Goal: Browse casually

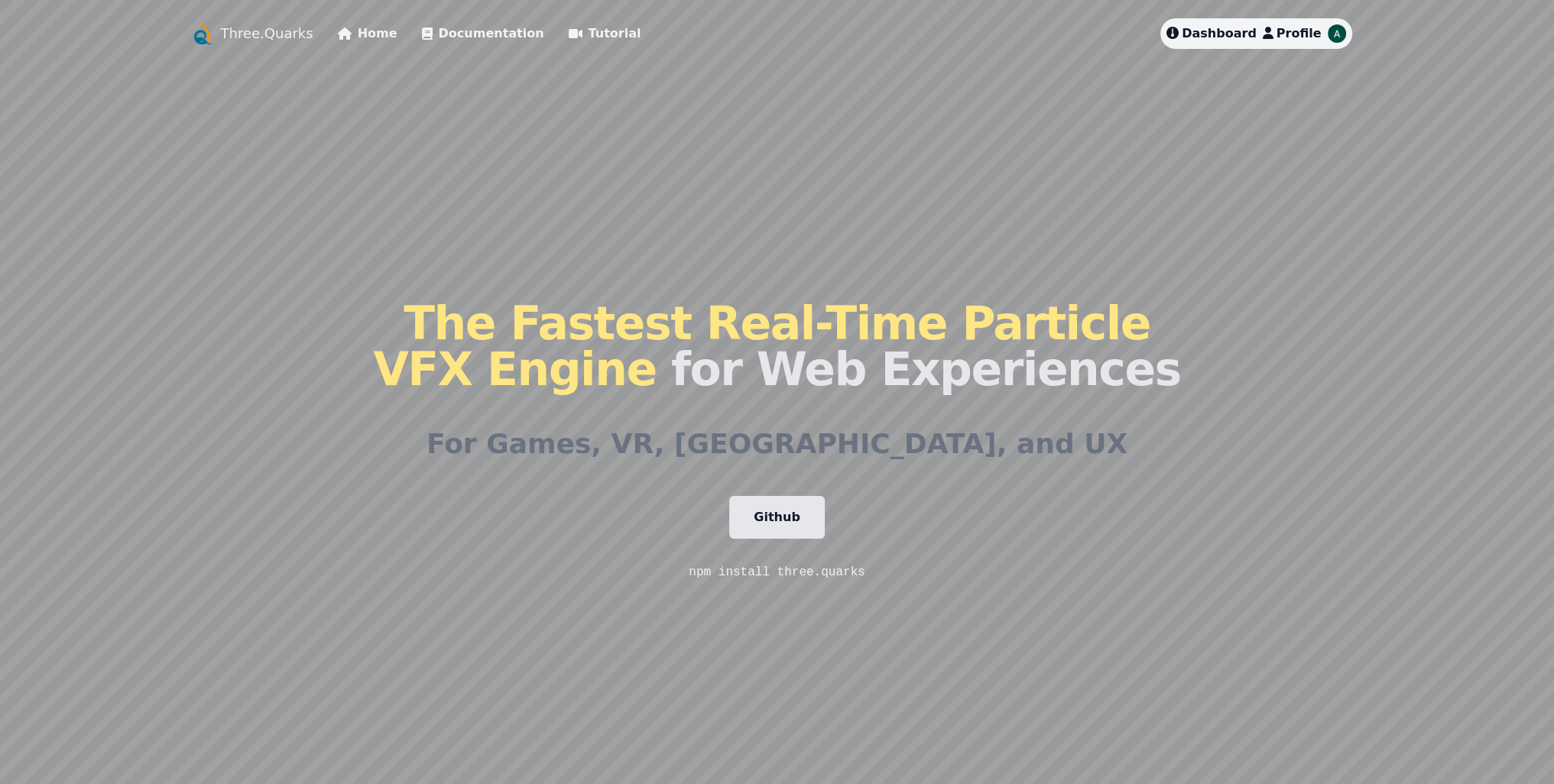
click at [779, 503] on link "Github" at bounding box center [777, 517] width 96 height 43
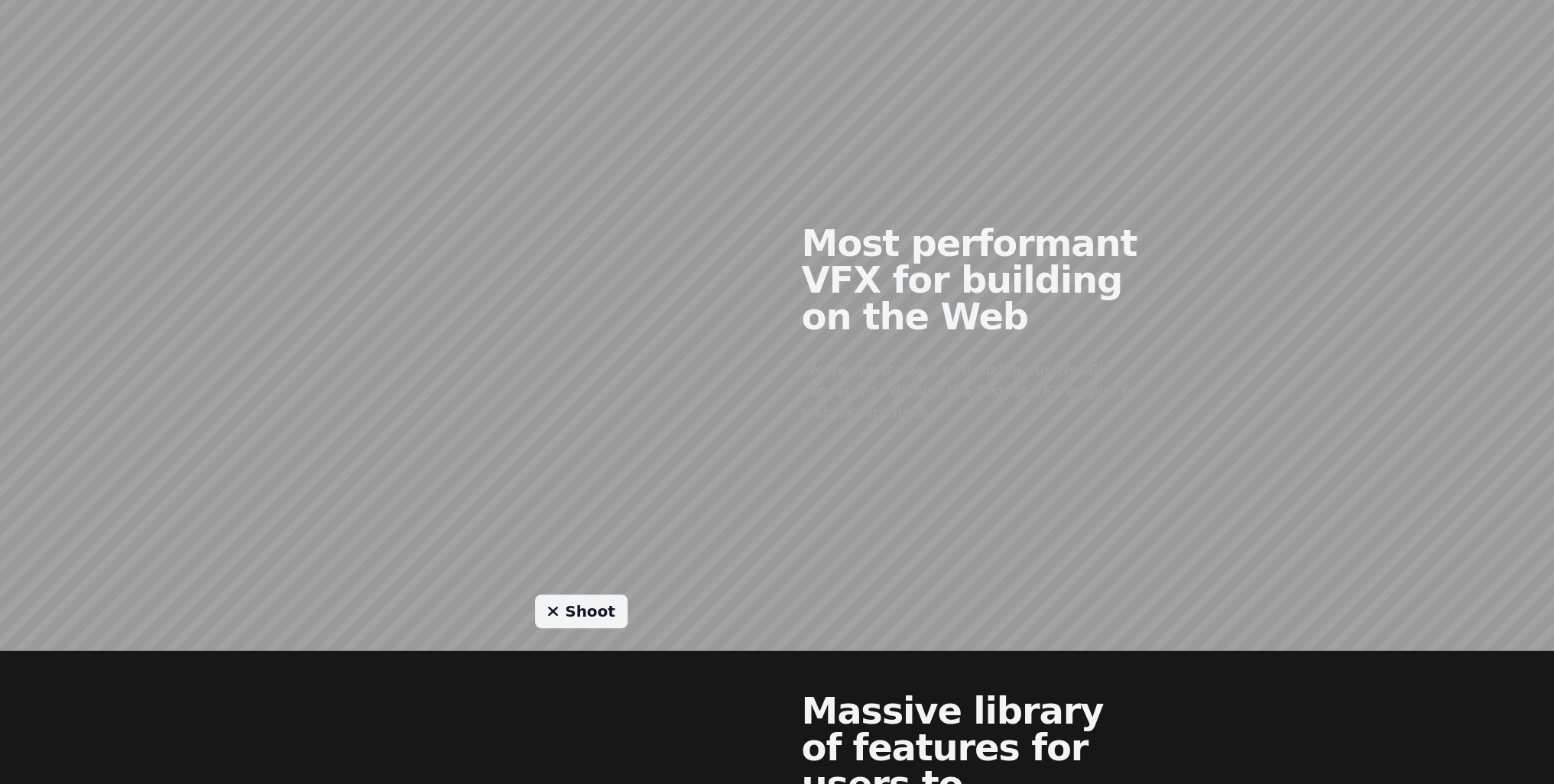
scroll to position [917, 0]
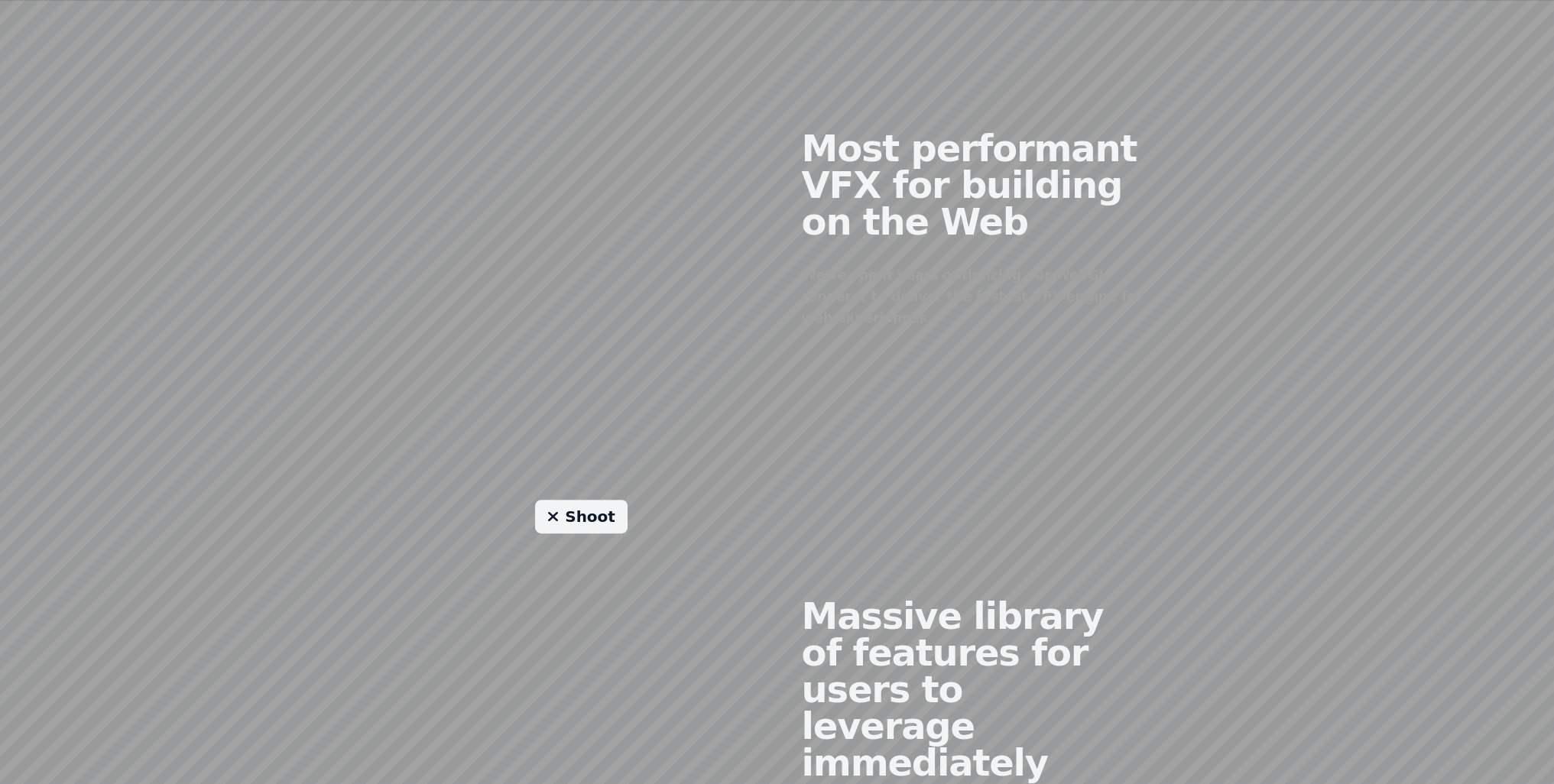
click at [579, 499] on link "Shoot" at bounding box center [581, 516] width 92 height 34
click at [566, 499] on link "Shoot" at bounding box center [581, 516] width 92 height 34
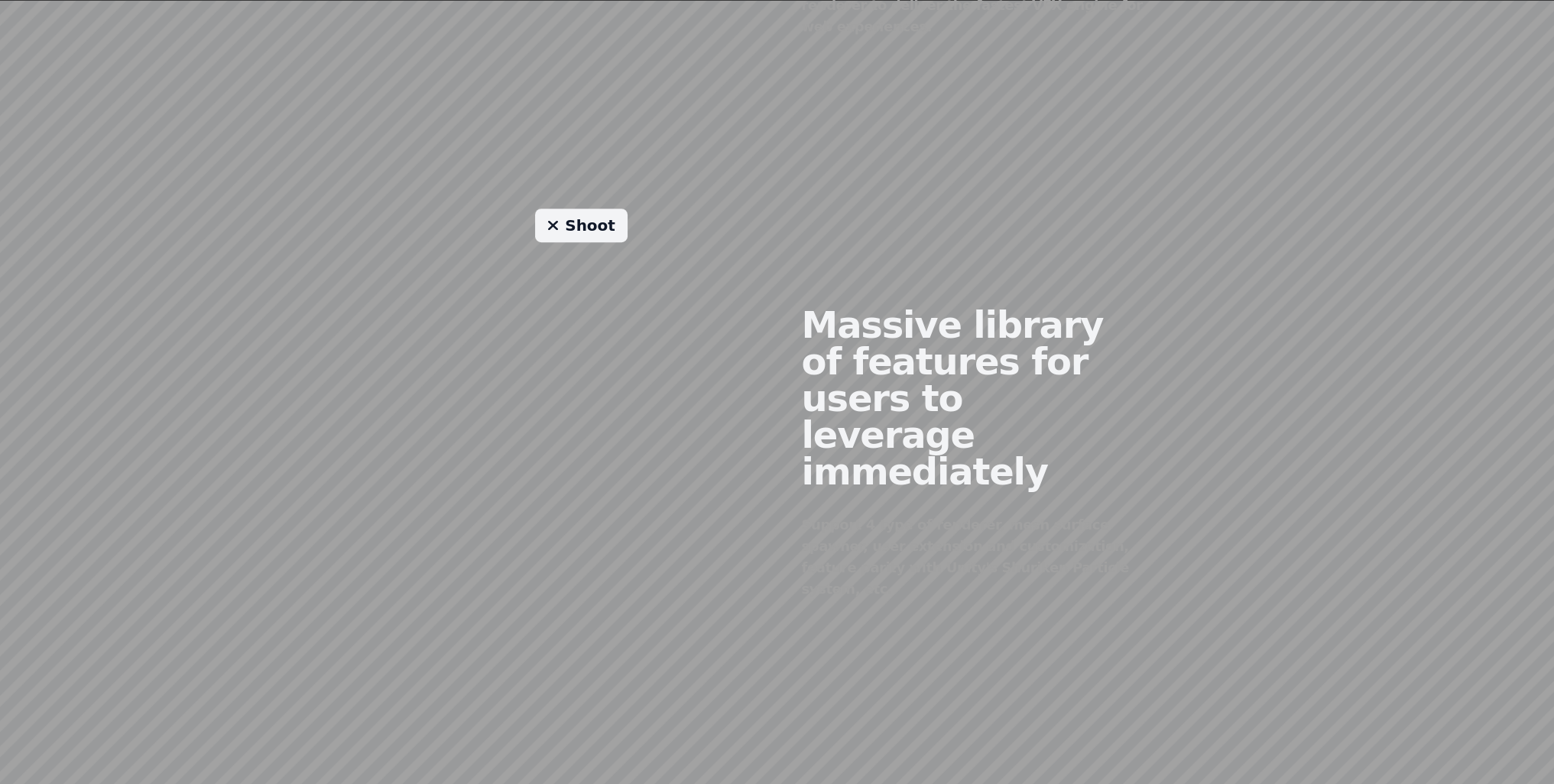
scroll to position [1155, 0]
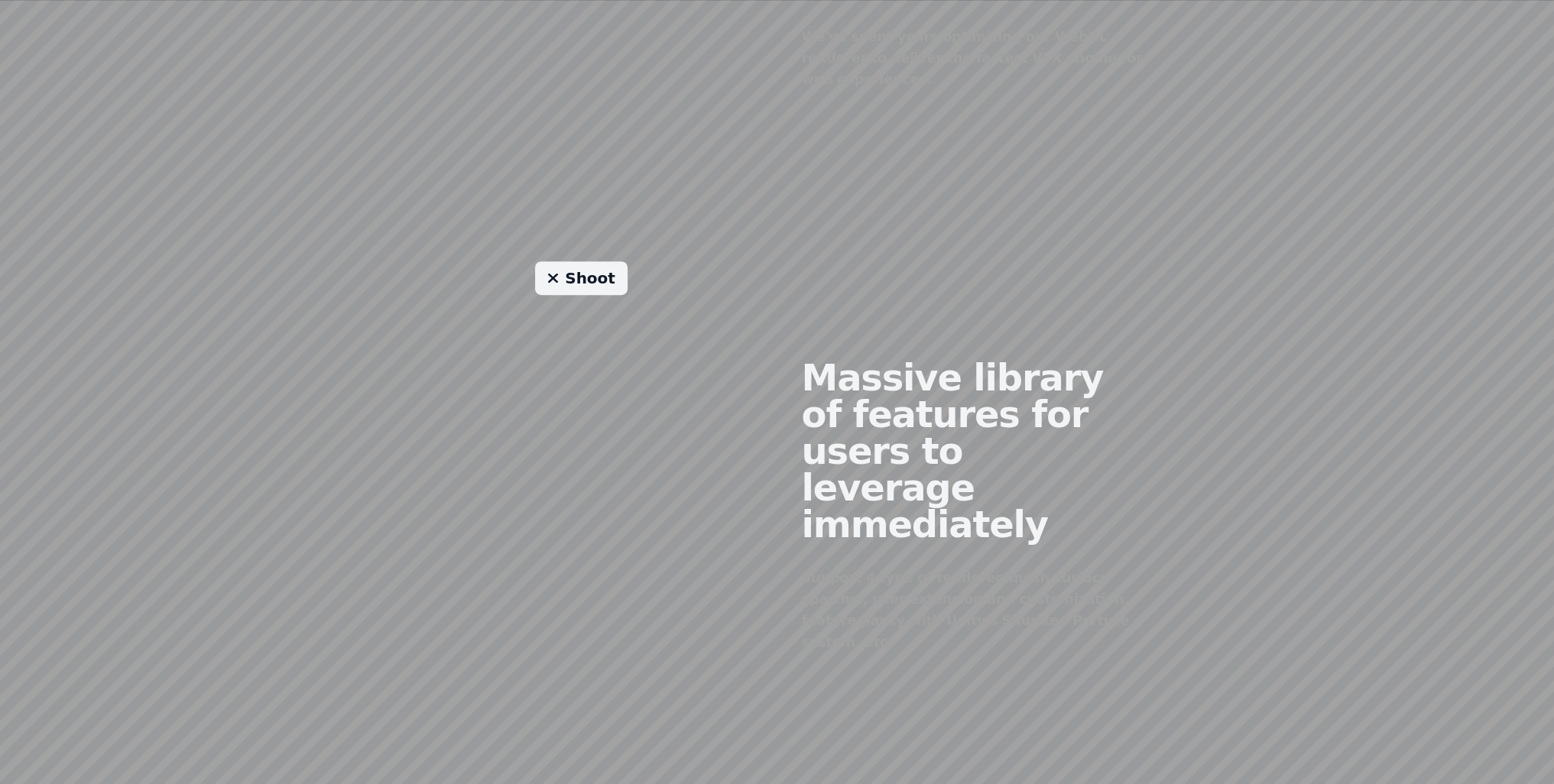
click at [559, 271] on icon at bounding box center [553, 278] width 12 height 16
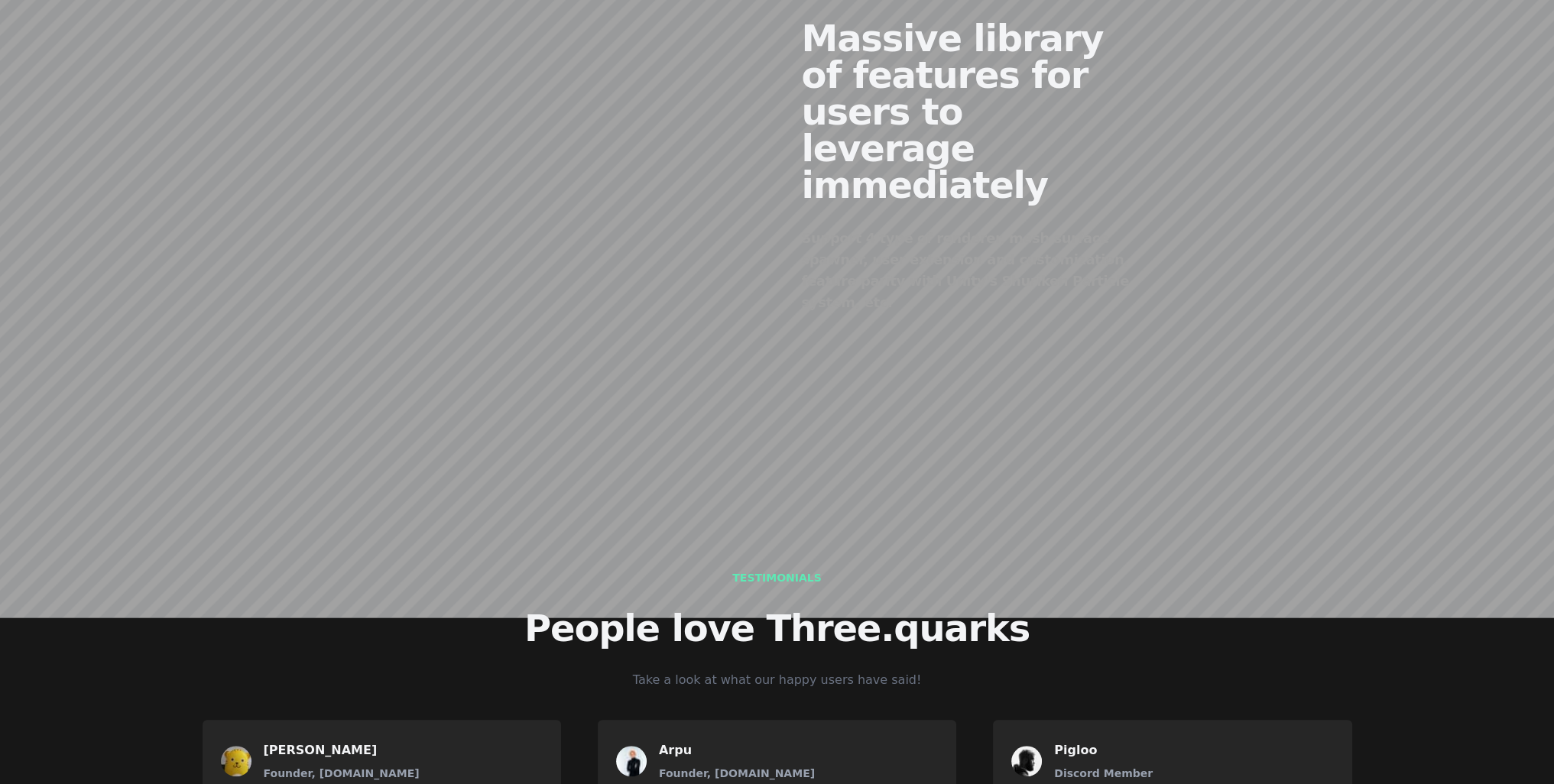
scroll to position [1308, 0]
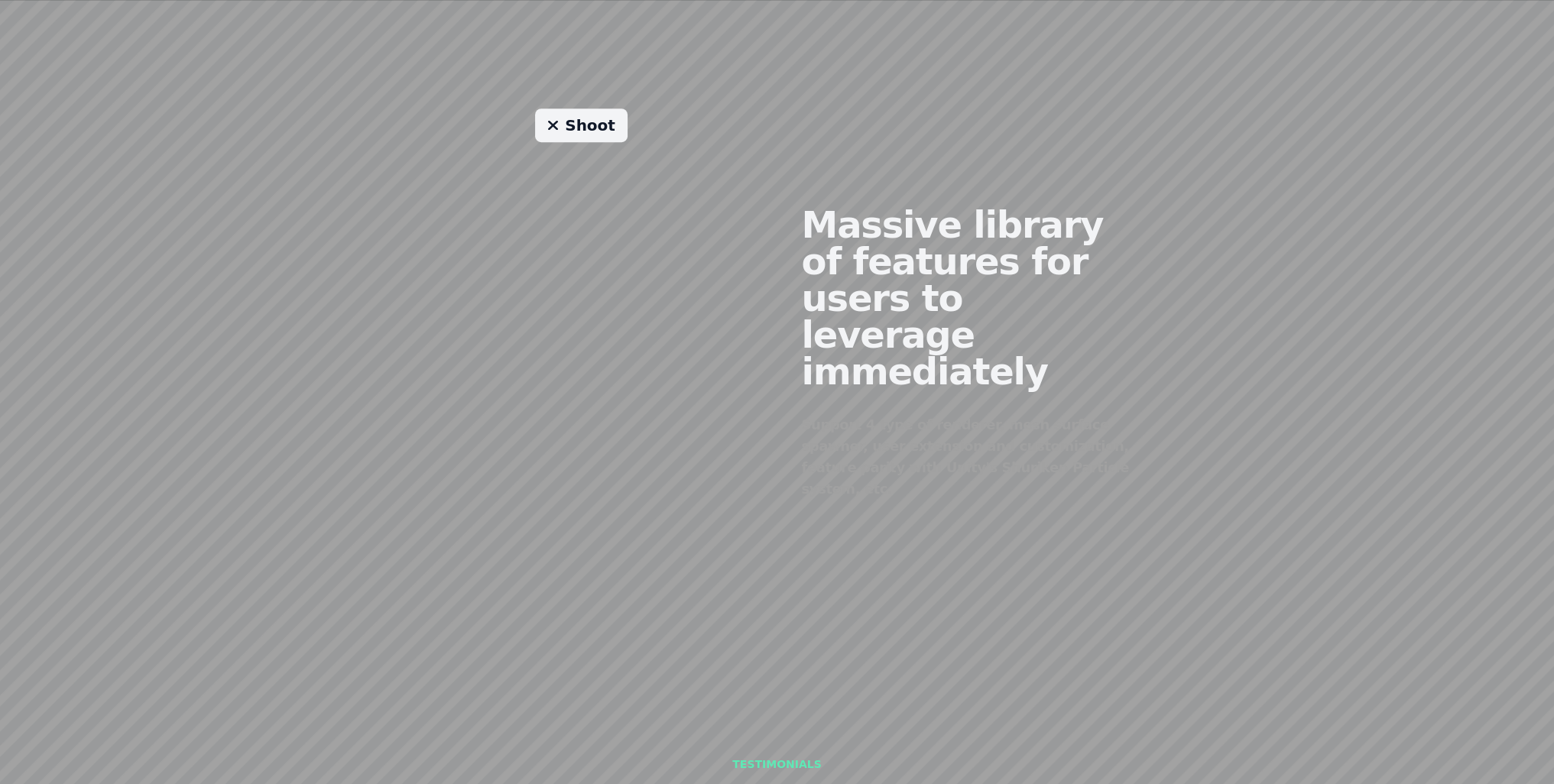
click at [541, 108] on link "Shoot" at bounding box center [581, 125] width 92 height 34
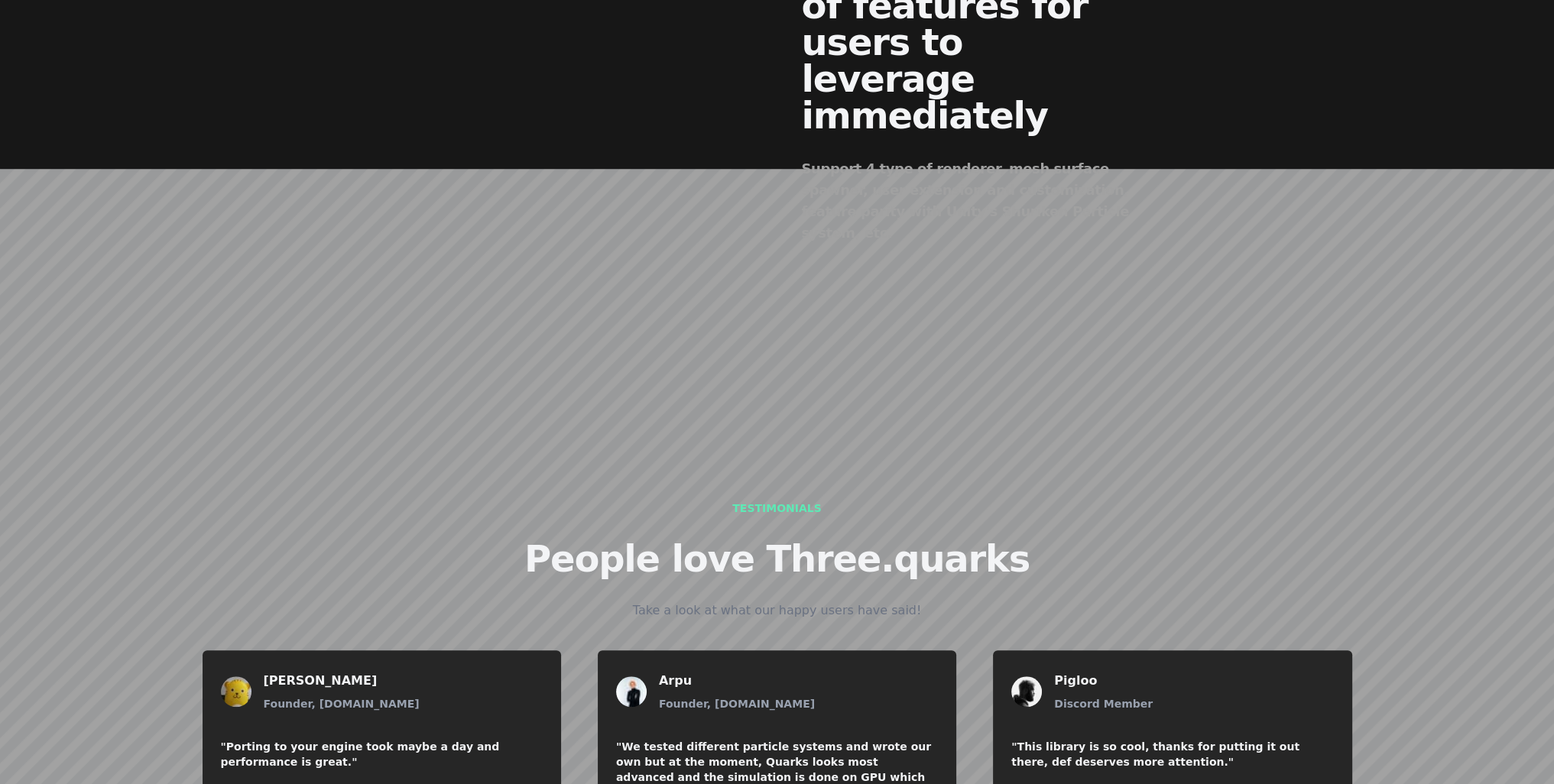
scroll to position [1766, 0]
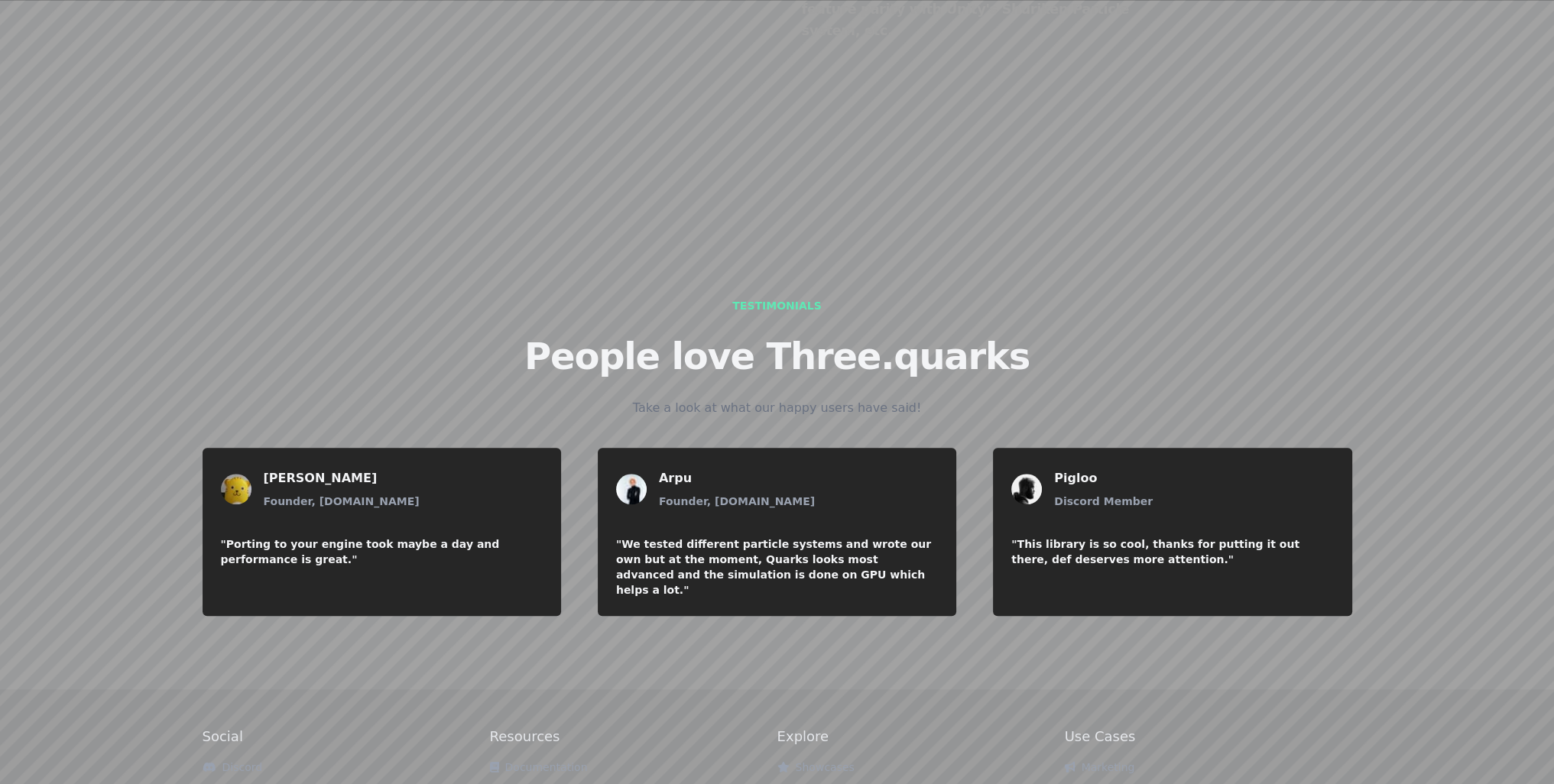
click at [823, 761] on link "Showcases" at bounding box center [815, 767] width 77 height 12
